Goal: Navigation & Orientation: Find specific page/section

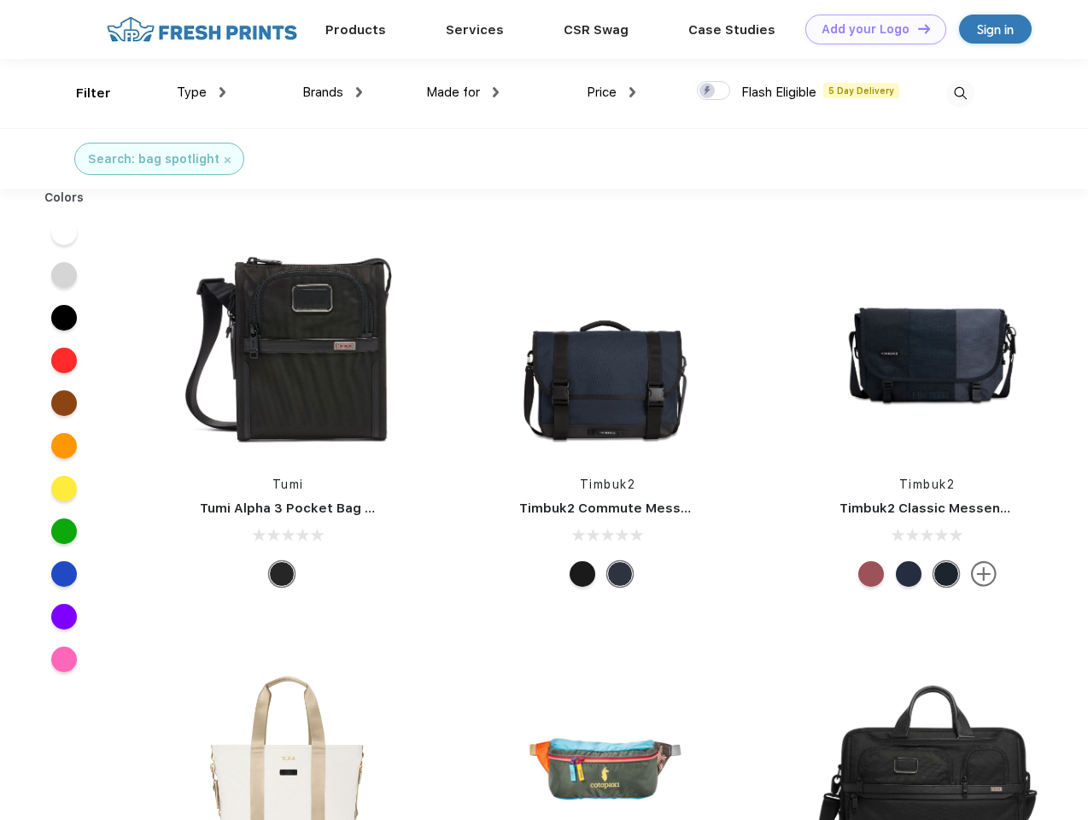
scroll to position [1, 0]
click at [870, 29] on link "Add your Logo Design Tool" at bounding box center [875, 30] width 141 height 30
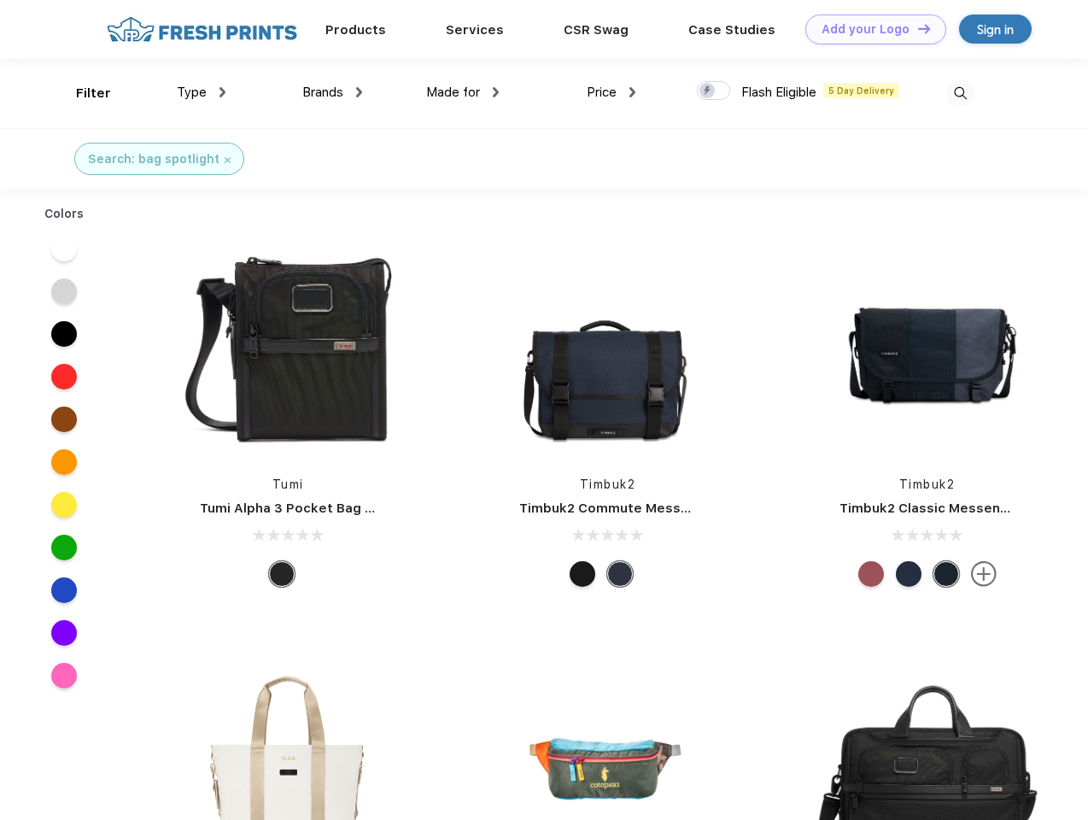
click at [0, 0] on div "Design Tool" at bounding box center [0, 0] width 0 height 0
click at [916, 28] on link "Add your Logo Design Tool" at bounding box center [875, 30] width 141 height 30
click at [82, 93] on div "Filter" at bounding box center [93, 94] width 35 height 20
click at [202, 92] on span "Type" at bounding box center [192, 92] width 30 height 15
click at [332, 92] on span "Brands" at bounding box center [322, 92] width 41 height 15
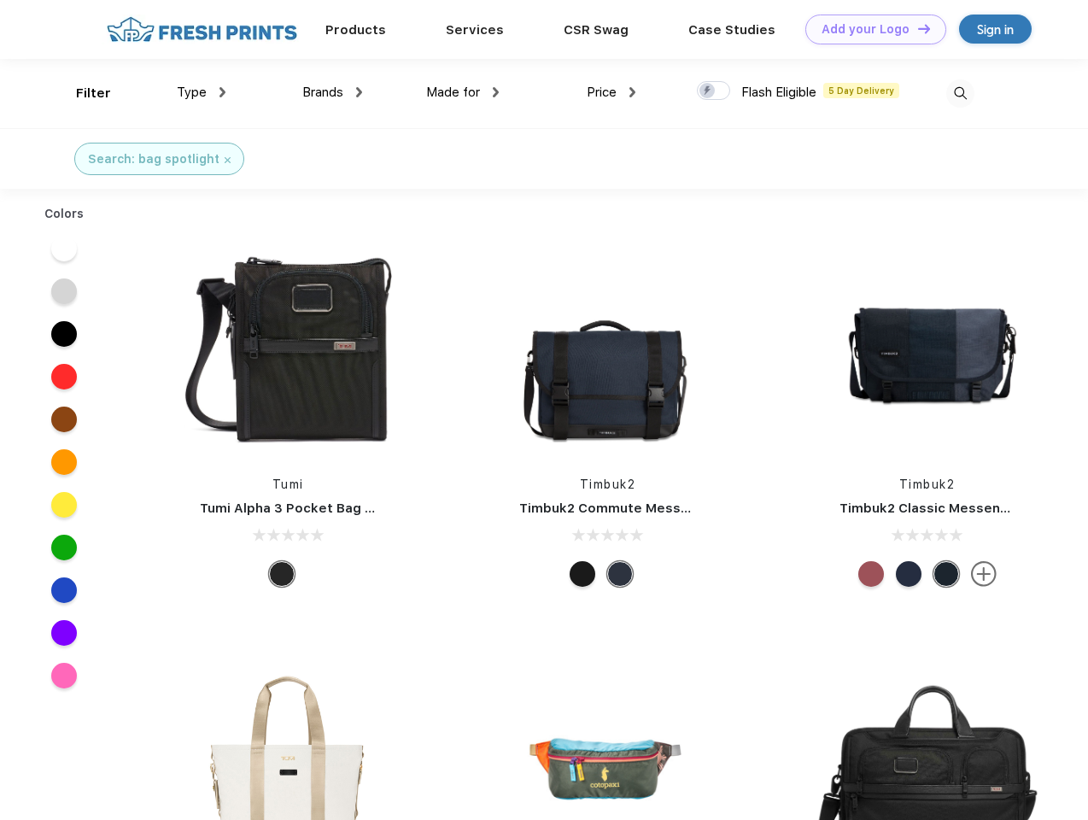
click at [463, 92] on span "Made for" at bounding box center [453, 92] width 54 height 15
click at [612, 92] on span "Price" at bounding box center [602, 92] width 30 height 15
click at [714, 91] on div at bounding box center [713, 90] width 33 height 19
click at [708, 91] on input "checkbox" at bounding box center [702, 85] width 11 height 11
click at [960, 93] on img at bounding box center [960, 93] width 28 height 28
